Goal: Find specific page/section: Find specific page/section

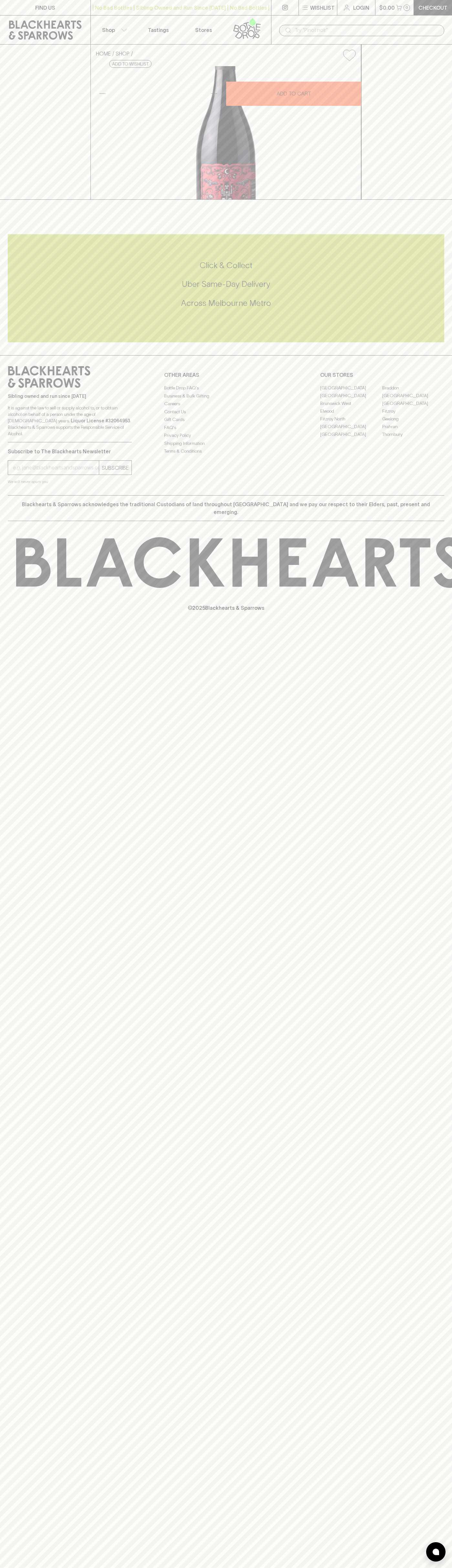
click at [422, 23] on div "​" at bounding box center [361, 30] width 181 height 29
click at [425, 200] on div "HOME SHOP SC [PERSON_NAME] Dead End Tempranillo 2022 $33.00 Add to wishlist 10%…" at bounding box center [226, 122] width 452 height 155
click at [336, 1567] on html "FIND US | No Bad Bottles | Sibling Owned and Run Since [DATE] | No Bad Bottles …" at bounding box center [226, 784] width 452 height 1568
click at [18, 200] on div "HOME SHOP SC [PERSON_NAME] Dead End Tempranillo 2022 $33.00 Add to wishlist 10%…" at bounding box center [226, 122] width 452 height 155
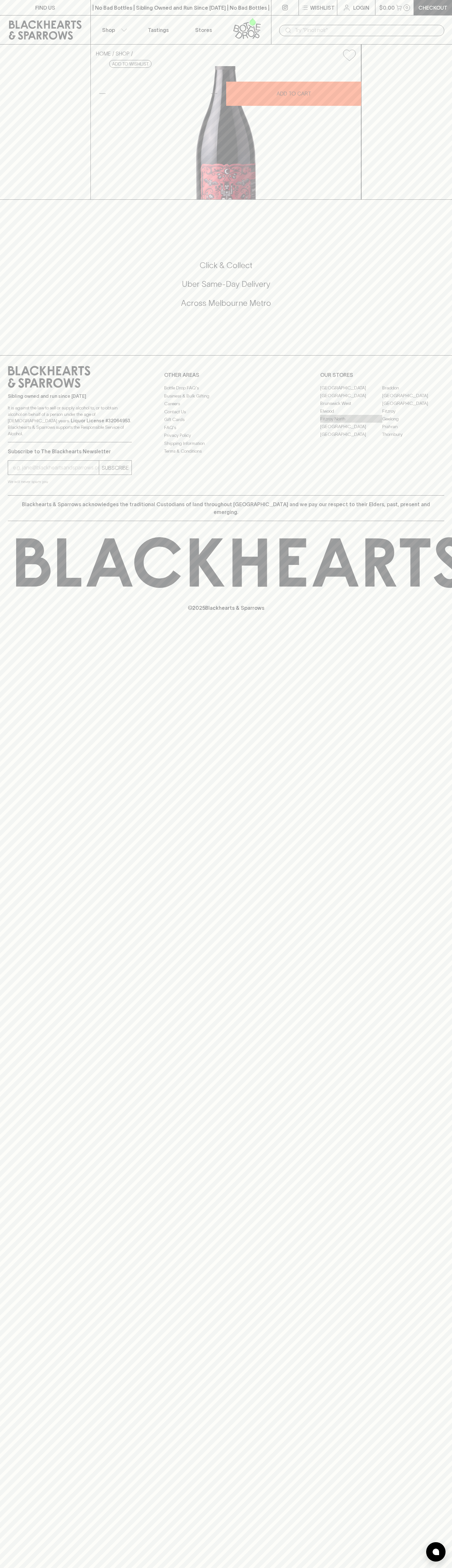
click at [351, 422] on link "Fitzroy North" at bounding box center [351, 419] width 62 height 8
